Goal: Find specific page/section: Find specific page/section

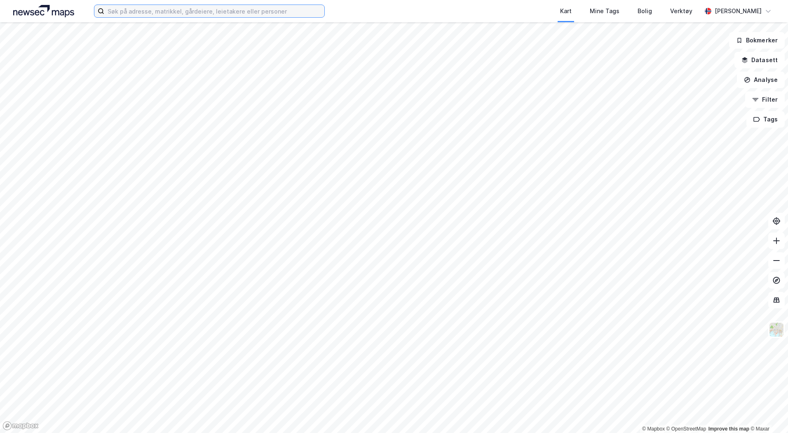
click at [125, 16] on input at bounding box center [214, 11] width 220 height 12
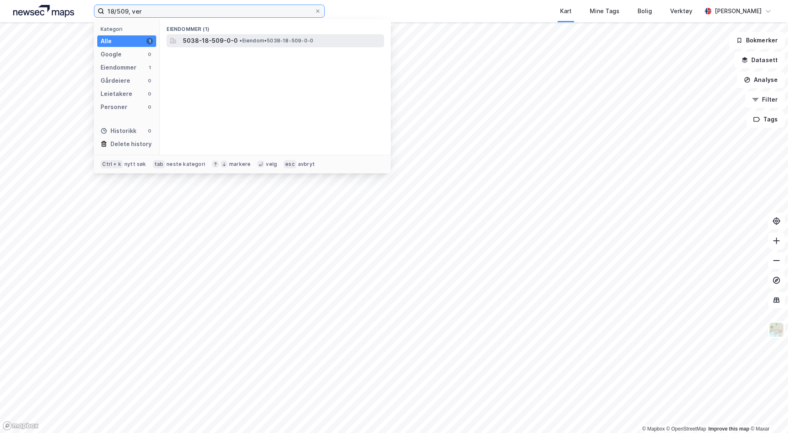
type input "18/509, ver"
click at [225, 38] on span "5038-18-509-0-0" at bounding box center [210, 41] width 55 height 10
